Goal: Information Seeking & Learning: Understand process/instructions

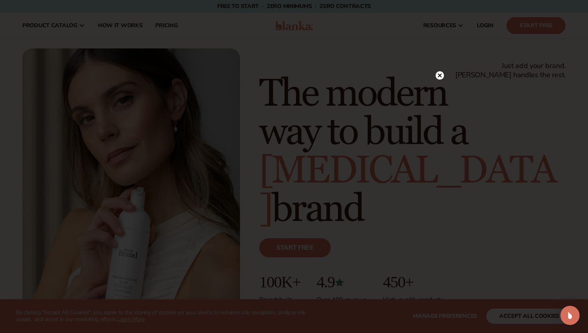
click at [442, 73] on circle at bounding box center [440, 75] width 8 height 8
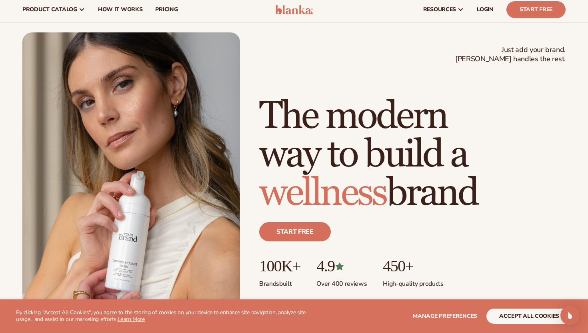
scroll to position [17, 0]
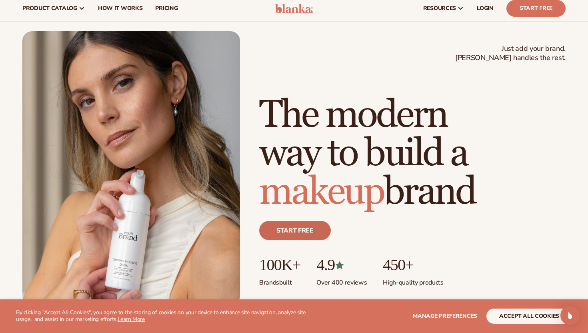
click at [301, 231] on link "Start free" at bounding box center [295, 230] width 72 height 19
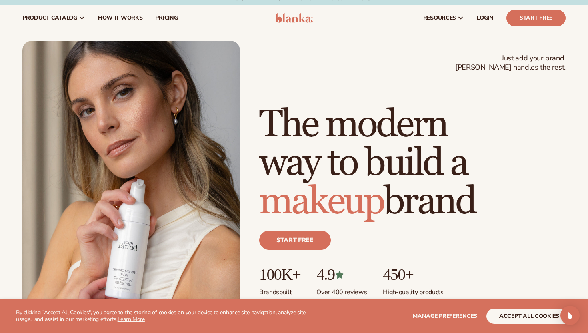
scroll to position [1, 0]
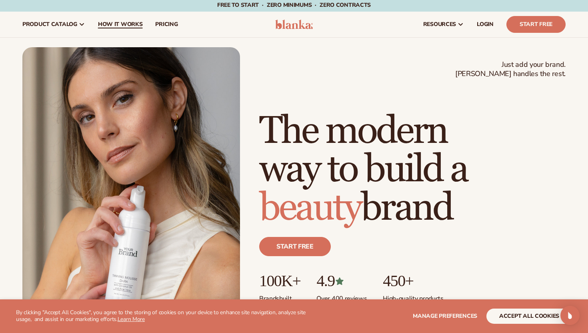
click at [110, 26] on span "How It Works" at bounding box center [120, 24] width 45 height 6
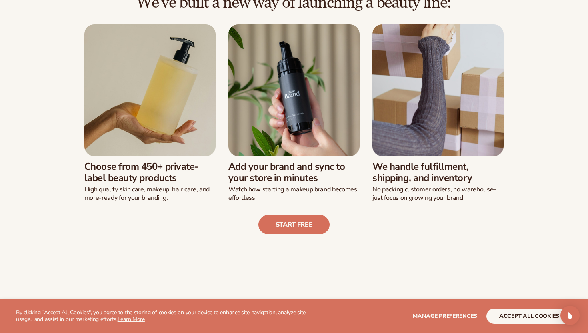
scroll to position [208, 0]
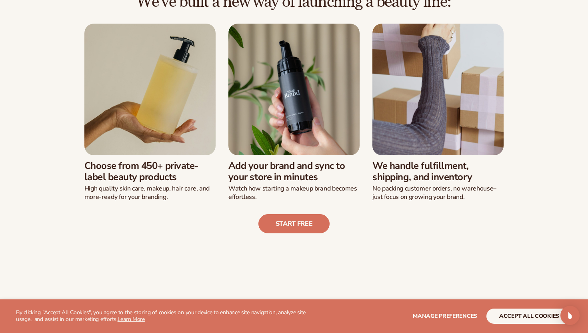
click at [125, 176] on h3 "Choose from 450+ private-label beauty products" at bounding box center [149, 171] width 131 height 23
click at [128, 179] on h3 "Choose from 450+ private-label beauty products" at bounding box center [149, 171] width 131 height 23
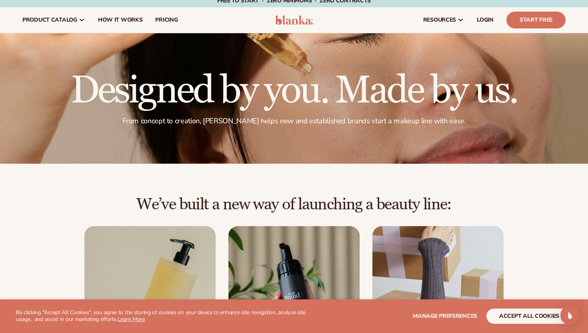
scroll to position [0, 0]
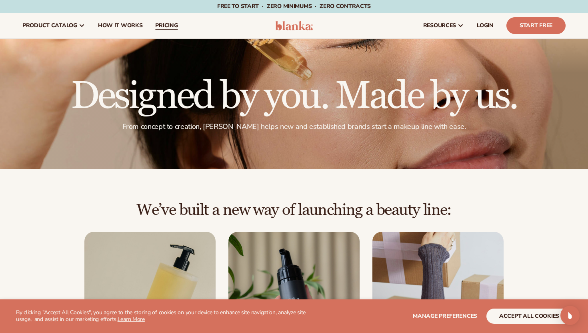
click at [165, 28] on span "pricing" at bounding box center [166, 25] width 22 height 6
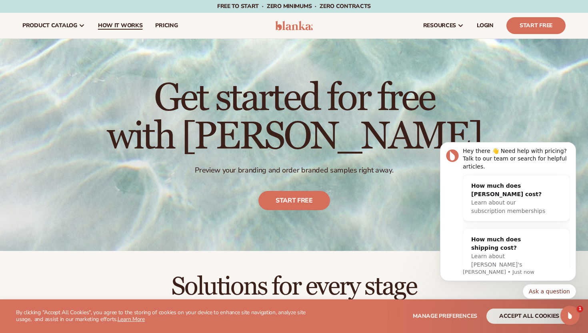
click at [117, 24] on span "How It Works" at bounding box center [120, 25] width 45 height 6
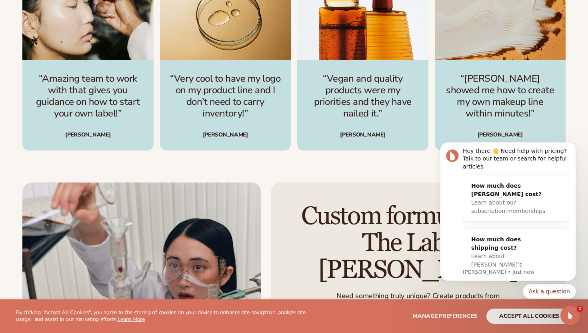
scroll to position [1175, 0]
